Goal: Check status

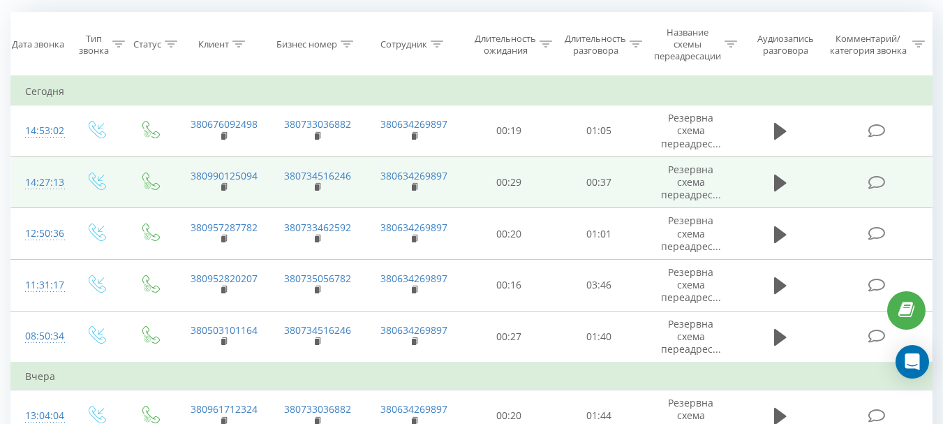
scroll to position [140, 0]
